Goal: Use online tool/utility: Utilize a website feature to perform a specific function

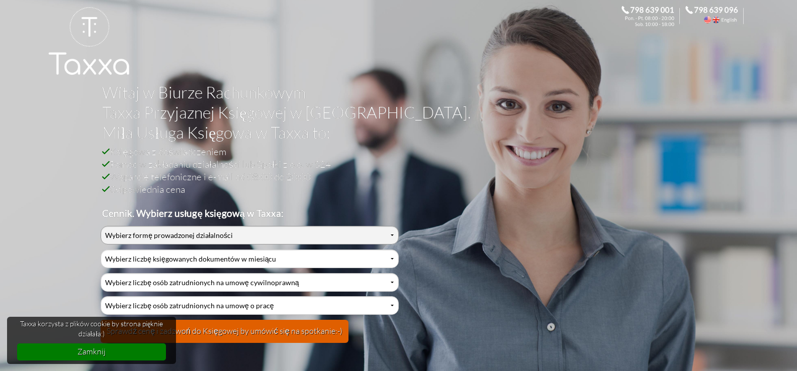
click at [128, 238] on select "Wybierz formę prowadzonej działalności Działalność jednoosobowa Działalność jed…" at bounding box center [250, 235] width 298 height 19
select select "0"
click at [101, 226] on select "Wybierz formę prowadzonej działalności Działalność jednoosobowa Działalność jed…" at bounding box center [250, 235] width 298 height 19
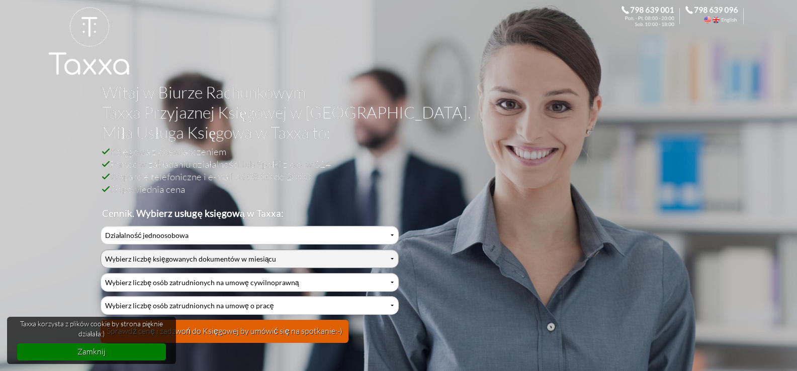
click at [158, 257] on select "Wybierz liczbę księgowanych dokumentów w miesiącu 0-1 2-3 4-5 6-10 11-20 21-30 …" at bounding box center [250, 259] width 298 height 19
select select "1"
click at [101, 250] on select "Wybierz liczbę księgowanych dokumentów w miesiącu 0-1 2-3 4-5 6-10 11-20 21-30 …" at bounding box center [250, 259] width 298 height 19
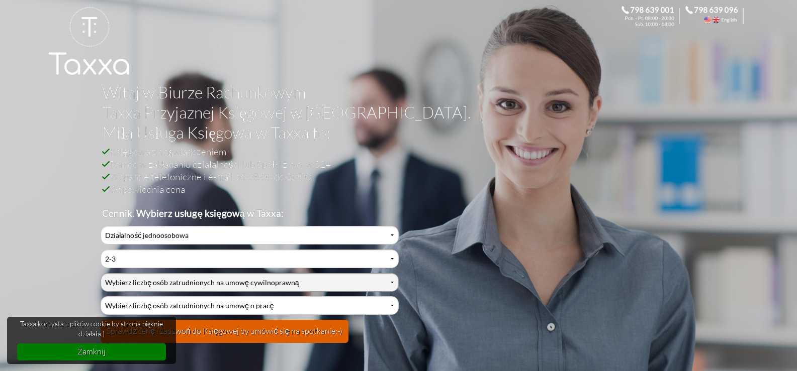
click at [152, 277] on select "Wybierz liczbę osób zatrudnionych na umowę cywilnoprawną 0 1 2 3 4 5 6 7 8 9 10…" at bounding box center [250, 282] width 298 height 19
select select "0"
click at [101, 273] on select "Wybierz liczbę osób zatrudnionych na umowę cywilnoprawną 0 1 2 3 4 5 6 7 8 9 10…" at bounding box center [250, 282] width 298 height 19
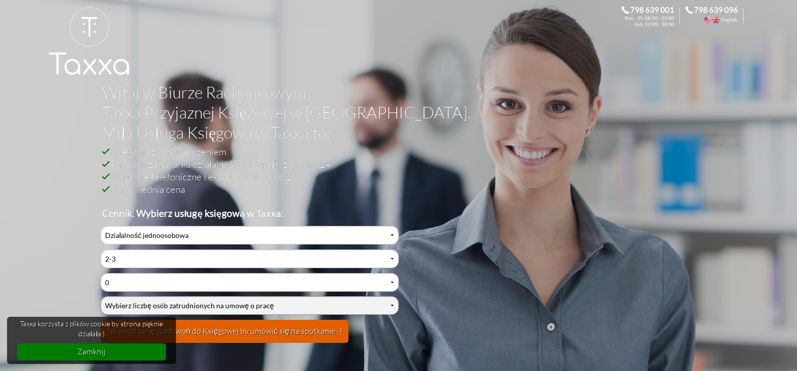
drag, startPoint x: 159, startPoint y: 303, endPoint x: 156, endPoint y: 297, distance: 6.7
click at [158, 303] on select "Wybierz liczbę osób zatrudnionych na umowę o pracę 0 1 2 3 4 5 6 7 8 9 10 11 12…" at bounding box center [250, 306] width 298 height 19
select select "0"
click at [101, 297] on select "Wybierz liczbę osób zatrudnionych na umowę o pracę 0 1 2 3 4 5 6 7 8 9 10 11 12…" at bounding box center [250, 306] width 298 height 19
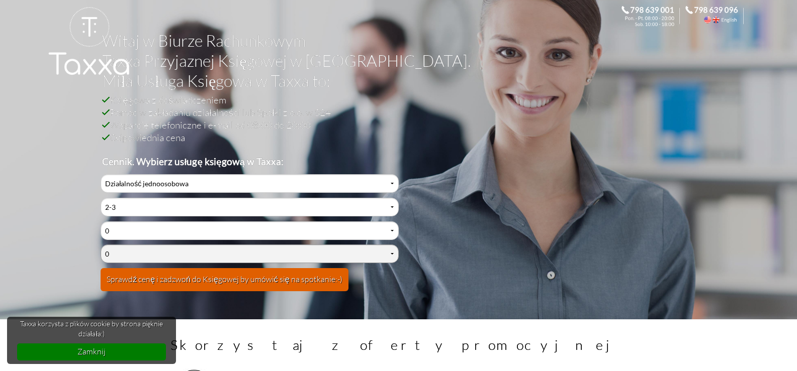
scroll to position [101, 0]
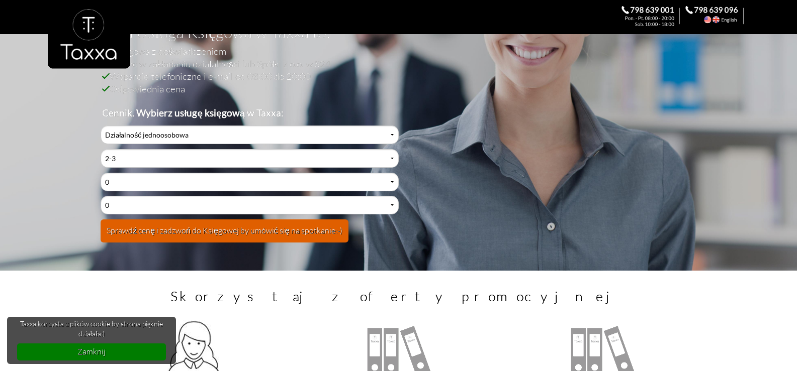
click at [216, 236] on button "Sprawdź cenę i zadzwoń do Księgowej by umówić się na spotkanie:-)" at bounding box center [225, 231] width 248 height 23
